Goal: Navigation & Orientation: Understand site structure

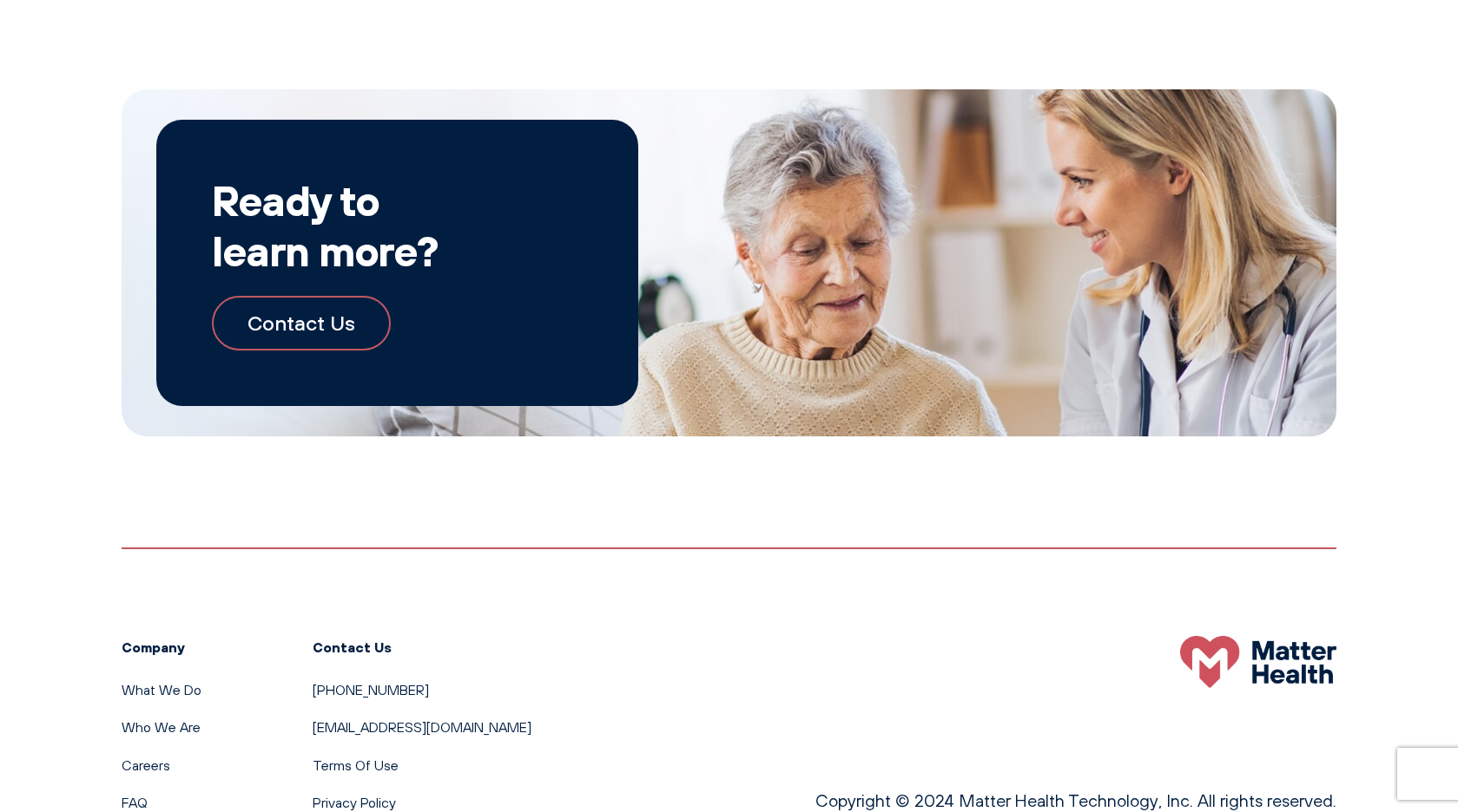
scroll to position [3038, 0]
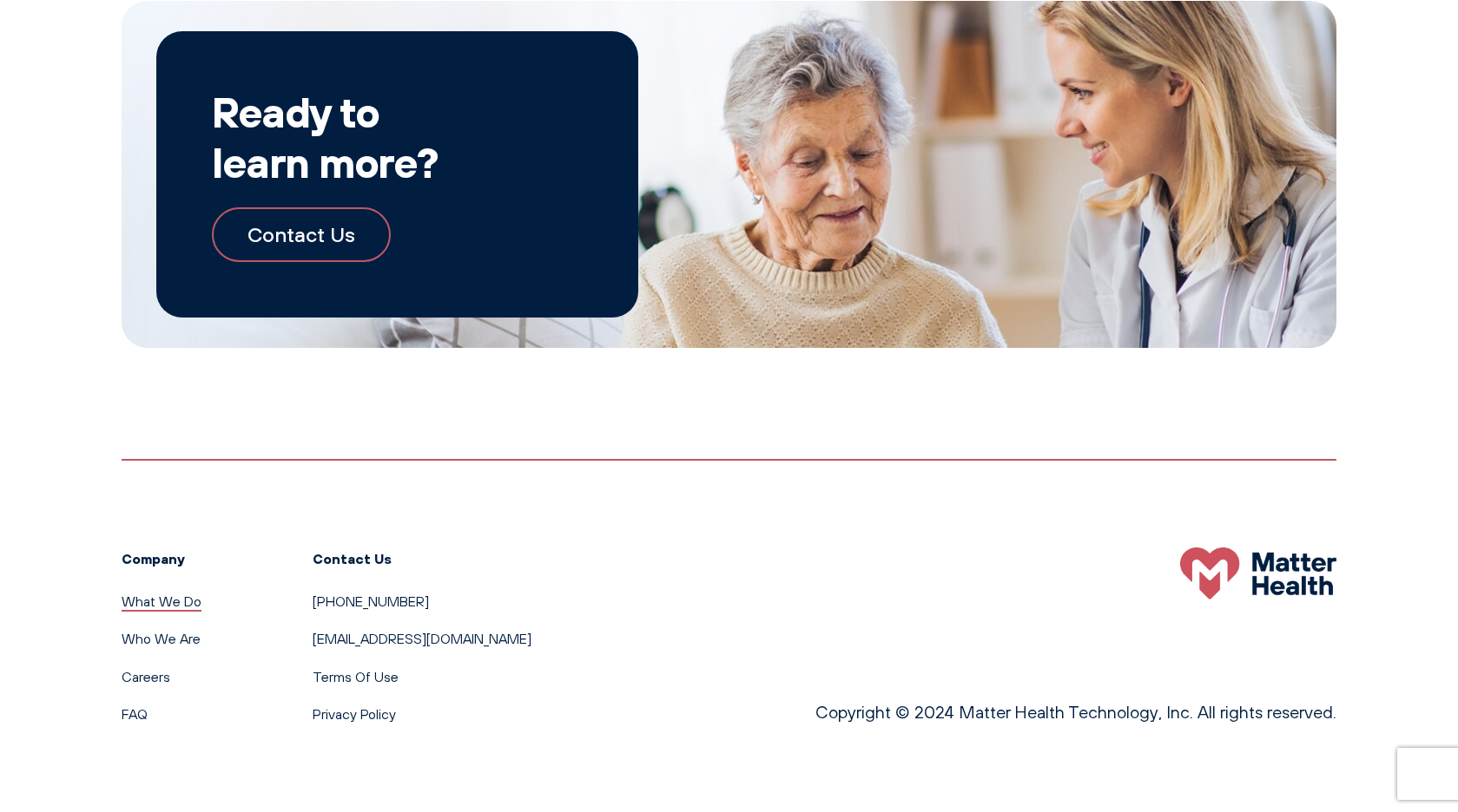
click at [157, 596] on link "What We Do" at bounding box center [162, 602] width 79 height 18
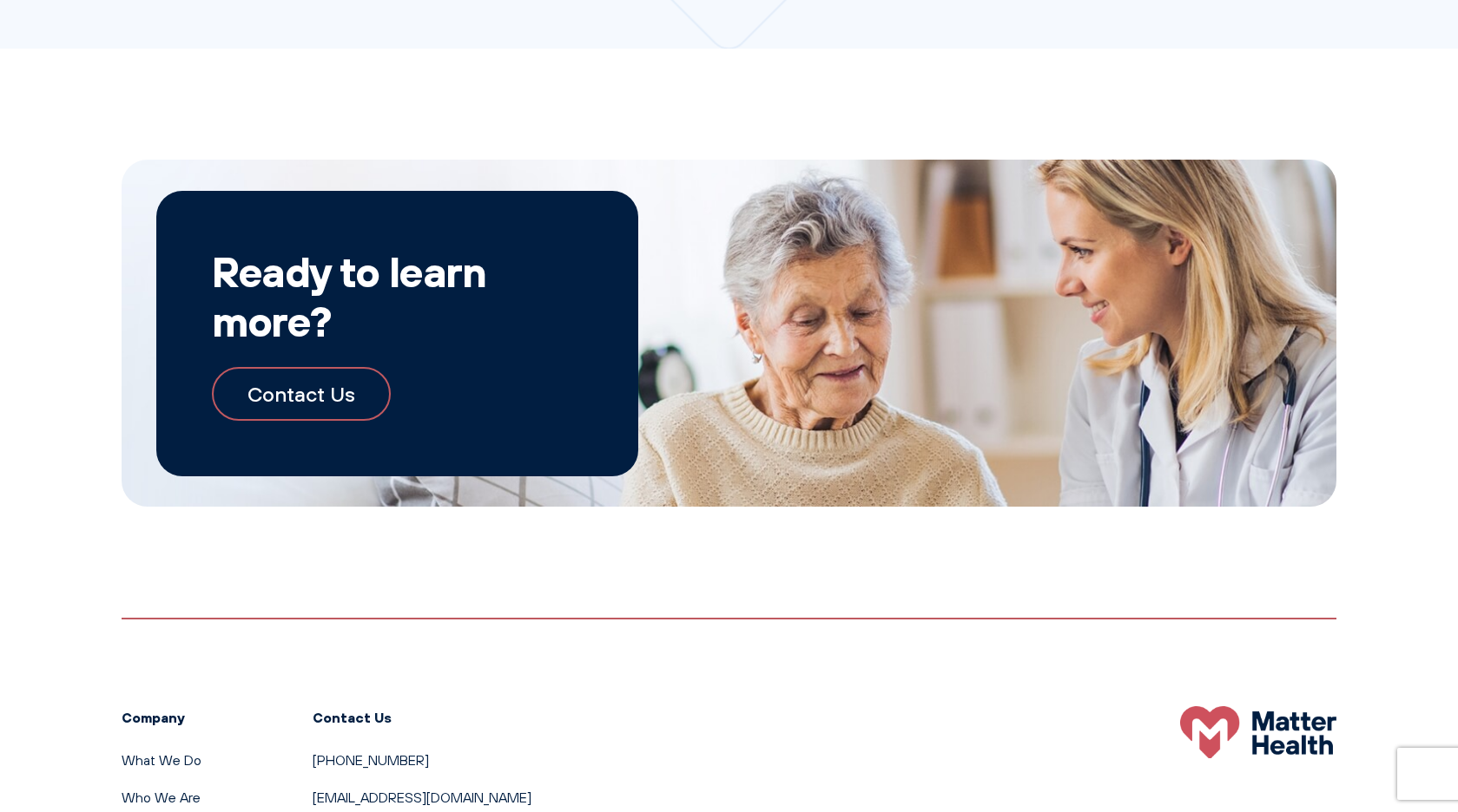
scroll to position [1831, 0]
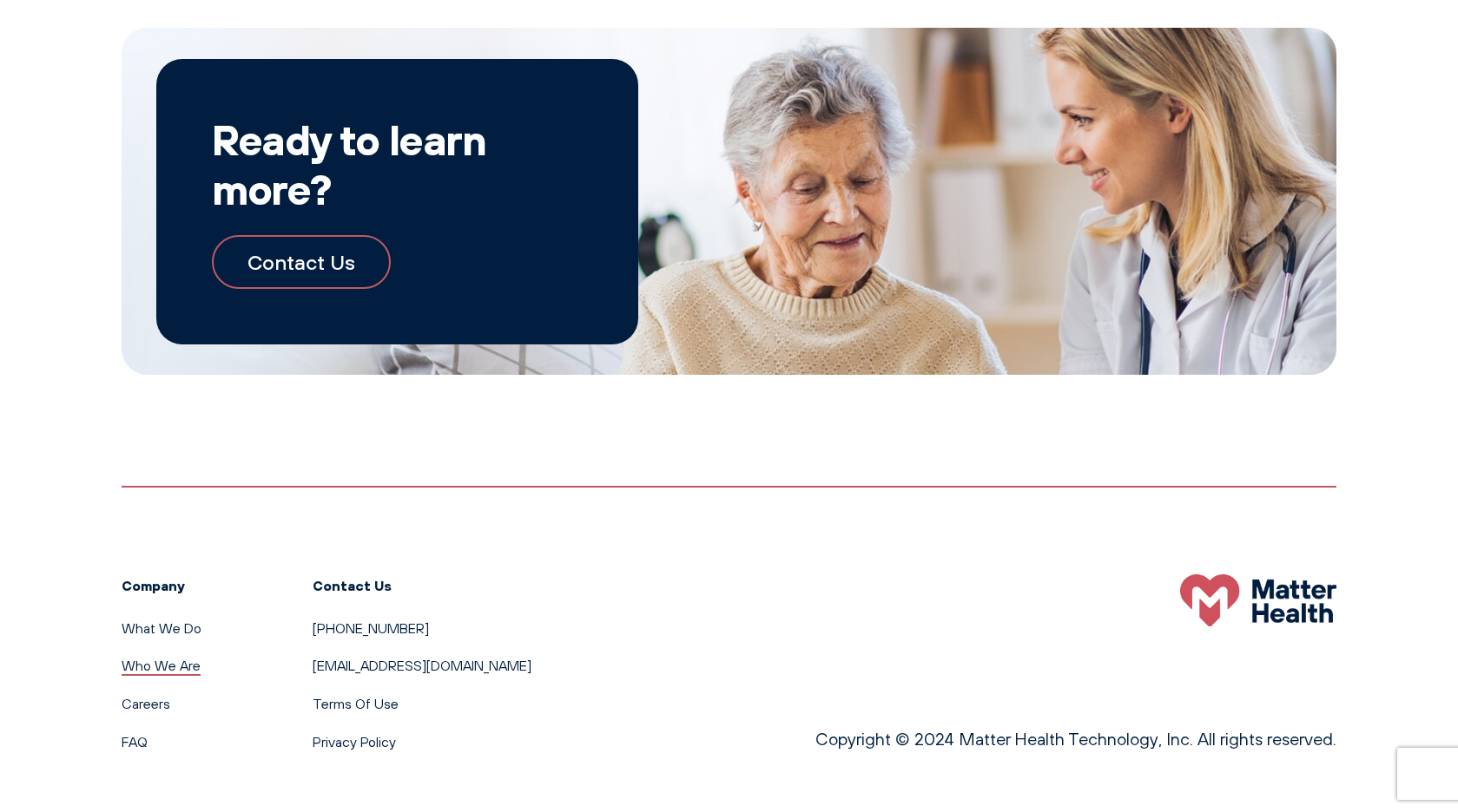
click at [172, 657] on link "Who We Are" at bounding box center [161, 665] width 79 height 18
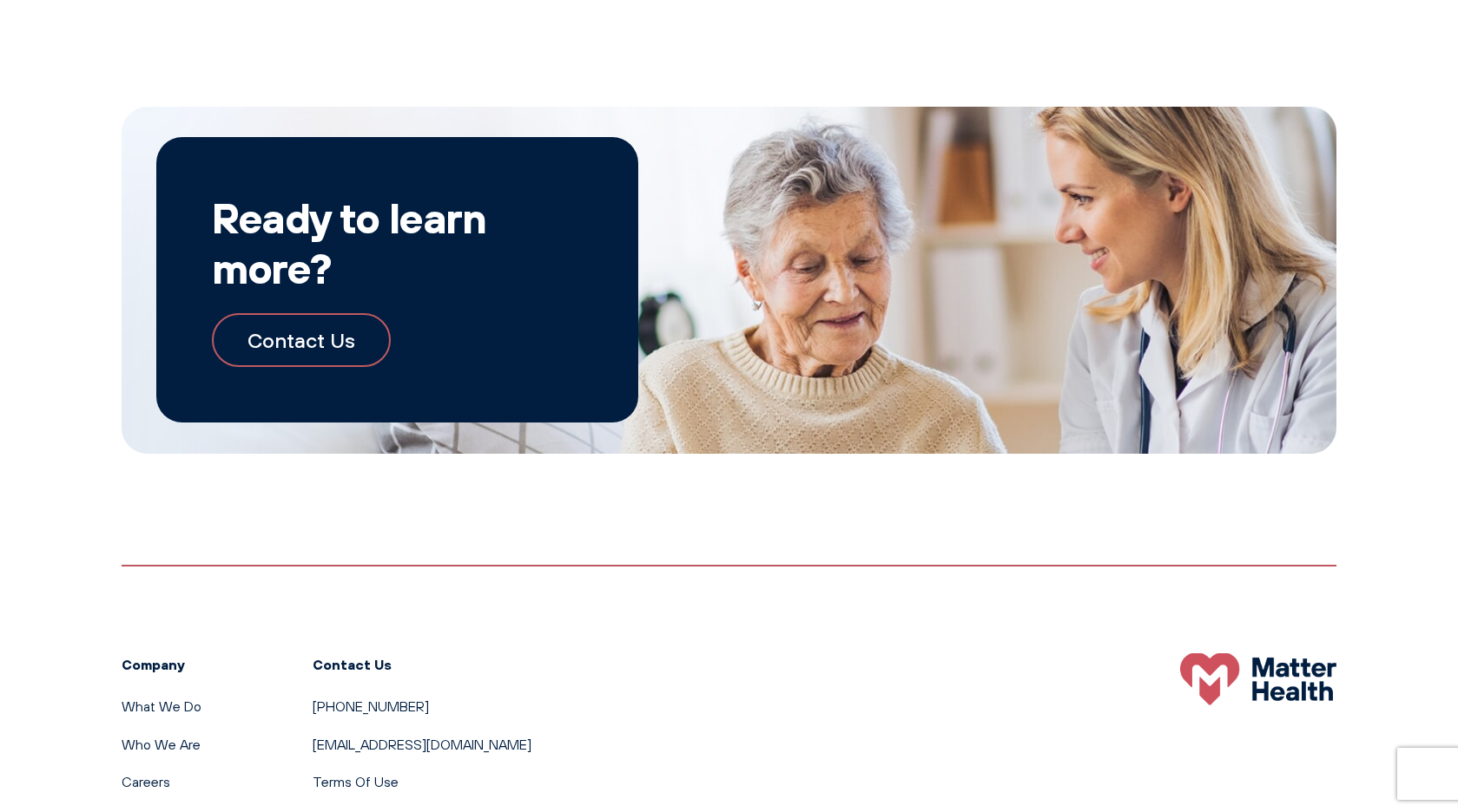
scroll to position [1838, 0]
